Goal: Task Accomplishment & Management: Use online tool/utility

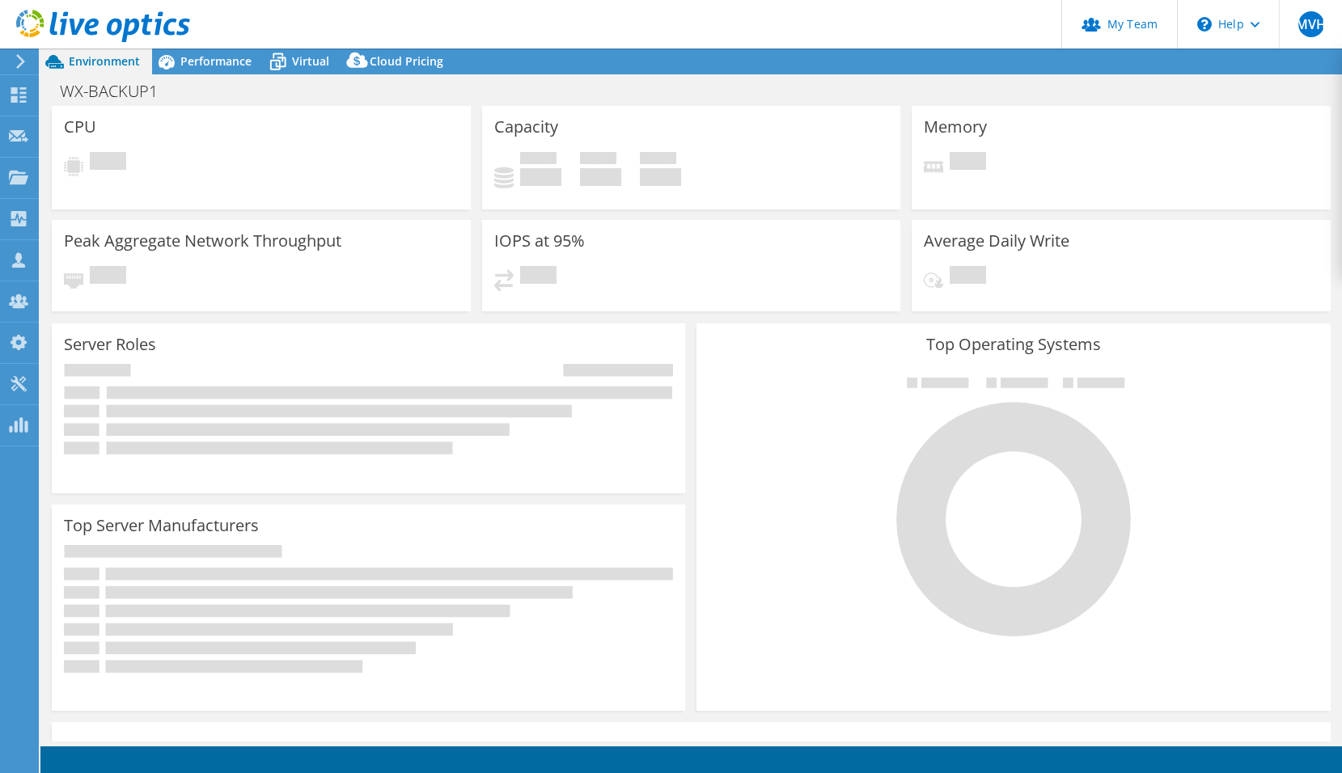
select select "EUFrankfurt"
select select "EUR"
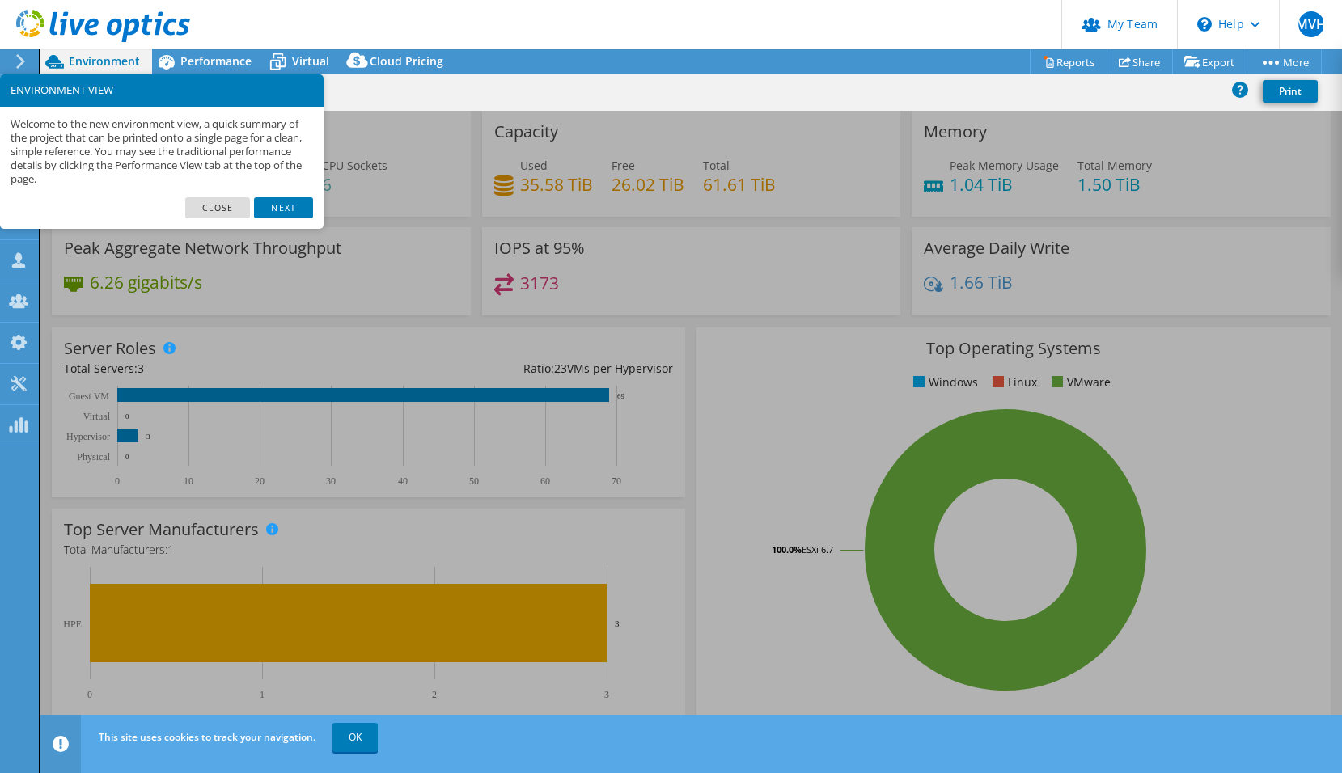
click at [222, 201] on link "Close" at bounding box center [218, 207] width 66 height 21
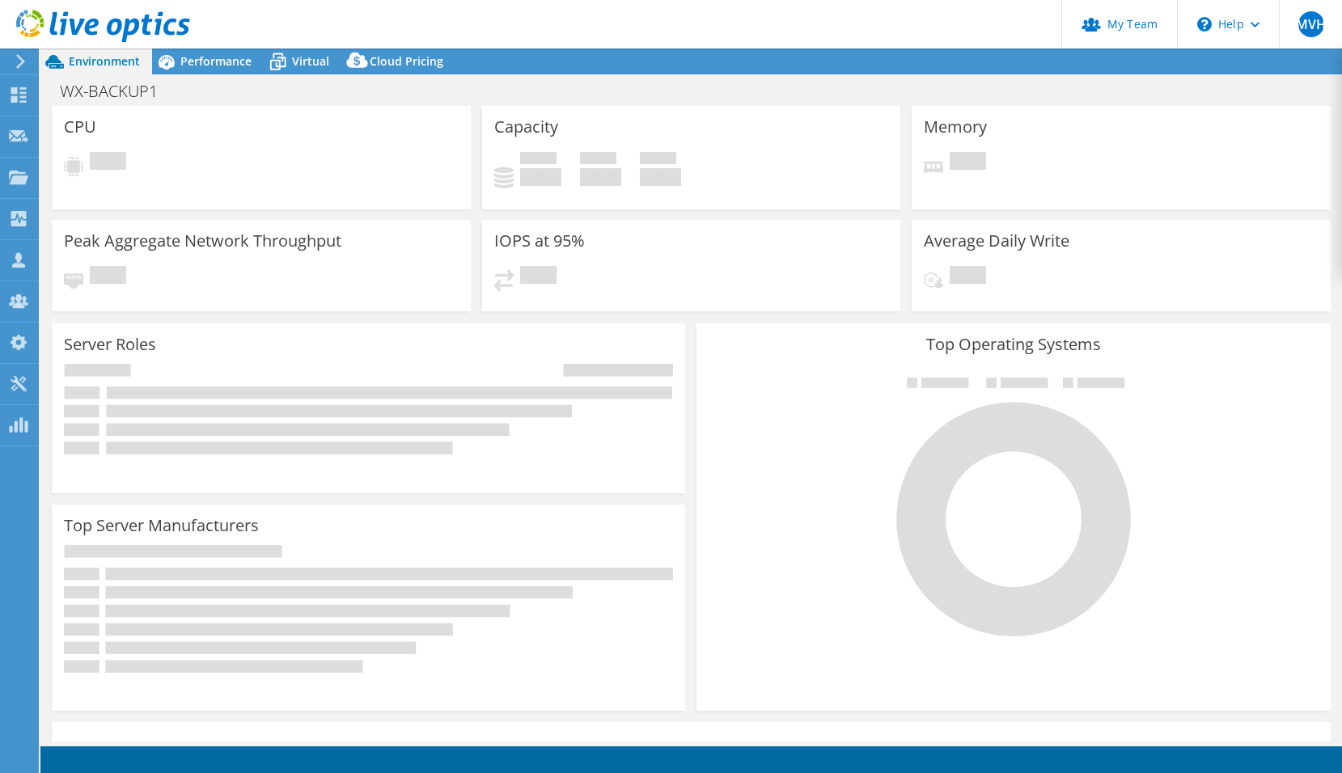
select select "EUFrankfurt"
select select "EUR"
